Goal: Navigation & Orientation: Go to known website

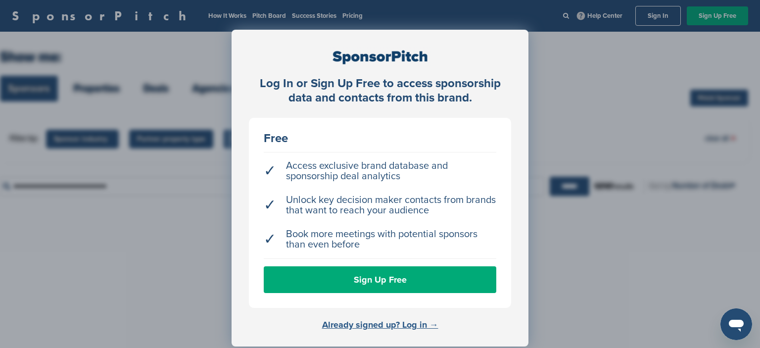
click at [369, 326] on link "Already signed up? Log in →" at bounding box center [380, 324] width 116 height 11
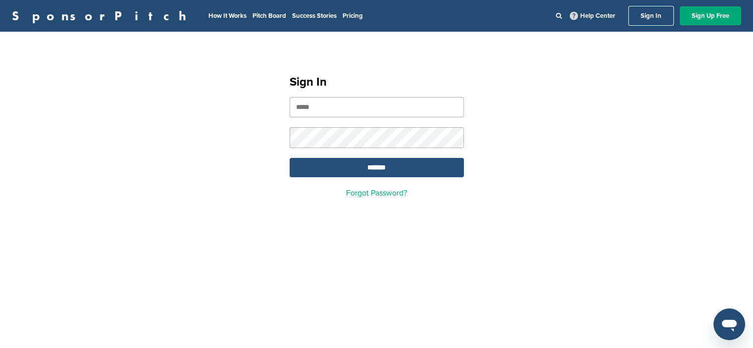
type input "**********"
click at [378, 165] on input "*******" at bounding box center [377, 167] width 174 height 19
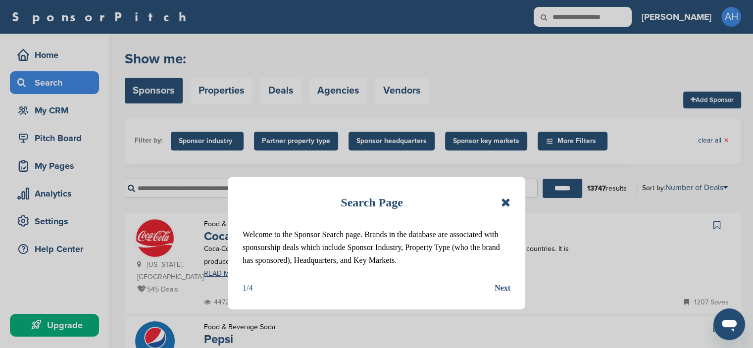
click at [505, 201] on icon at bounding box center [505, 202] width 9 height 12
